Goal: Task Accomplishment & Management: Complete application form

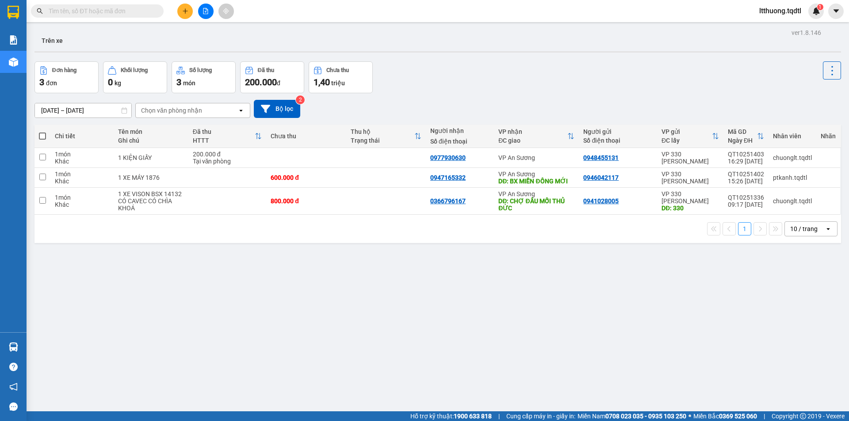
click at [95, 16] on span at bounding box center [97, 10] width 133 height 13
click at [107, 14] on input "text" at bounding box center [101, 11] width 104 height 10
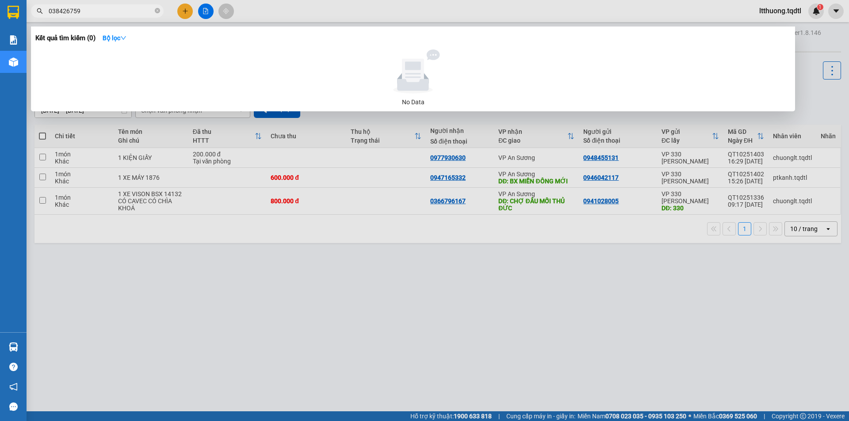
type input "0384267597"
click at [121, 11] on input "0384267597" at bounding box center [101, 11] width 104 height 10
click at [59, 13] on input "0384267597" at bounding box center [101, 11] width 104 height 10
click at [64, 11] on input "0384267597" at bounding box center [101, 11] width 104 height 10
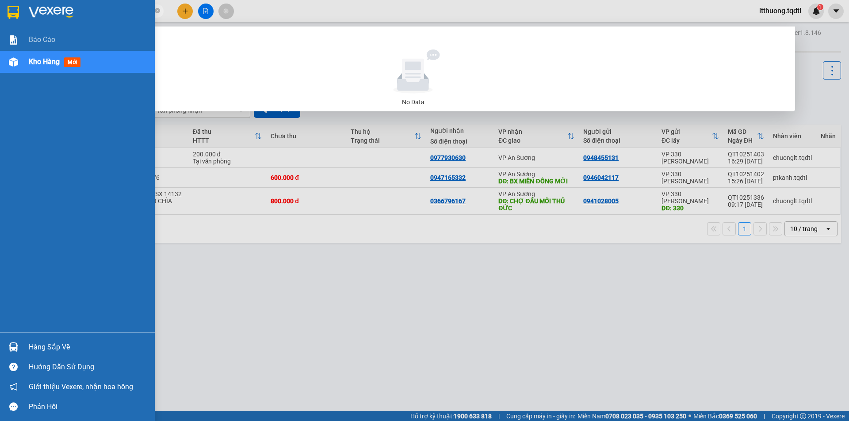
drag, startPoint x: 88, startPoint y: 11, endPoint x: 0, endPoint y: 24, distance: 88.5
click at [0, 24] on section "Kết quả [PERSON_NAME] ( 0 ) Bộ lọc No Data 0384267597 ltthuong.tqdtl 1 [PERSON_…" at bounding box center [424, 210] width 849 height 421
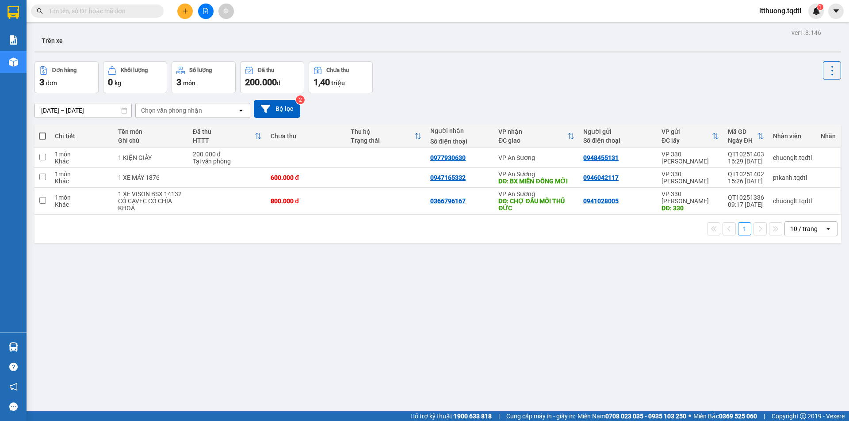
click at [256, 13] on div "Kết quả [PERSON_NAME] ( 0 ) Bộ lọc No Data ltthuong.tqdtl 1" at bounding box center [424, 11] width 849 height 22
click at [110, 12] on input "text" at bounding box center [101, 11] width 104 height 10
click at [99, 10] on input "text" at bounding box center [101, 11] width 104 height 10
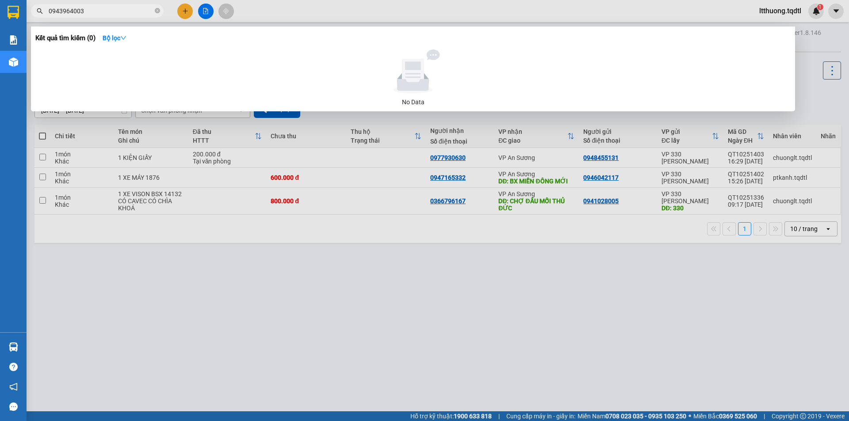
click at [64, 12] on input "0943964003" at bounding box center [101, 11] width 104 height 10
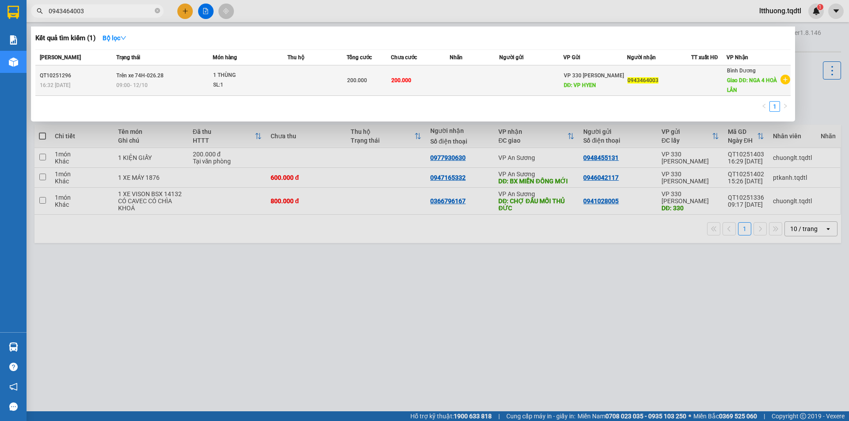
type input "0943464003"
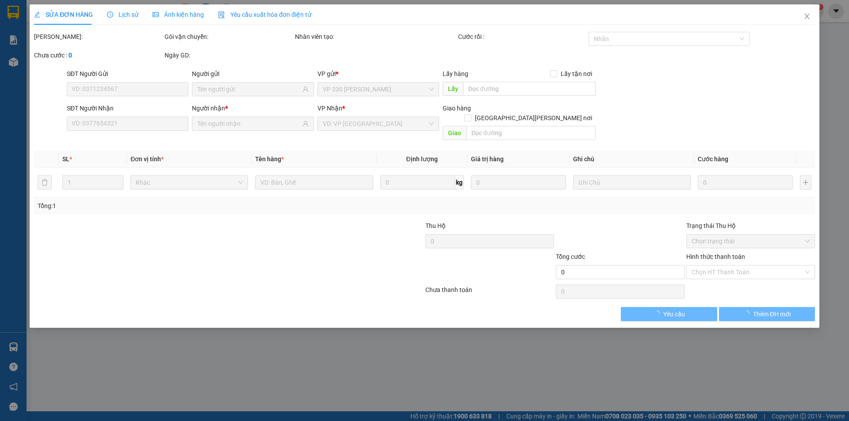
type input "VP HYEN"
type input "0943464003"
type input "NGA 4 HOÀ LÂN"
type input "200.000"
